Goal: Information Seeking & Learning: Obtain resource

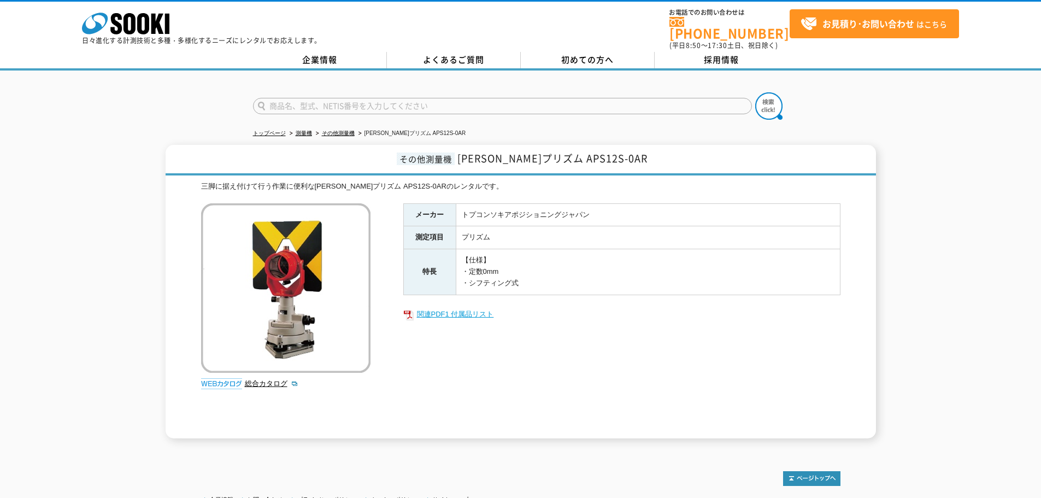
click at [458, 307] on link "関連PDF1 付属品リスト" at bounding box center [621, 314] width 437 height 14
click at [269, 379] on link "総合カタログ" at bounding box center [272, 383] width 54 height 8
